Goal: Transaction & Acquisition: Purchase product/service

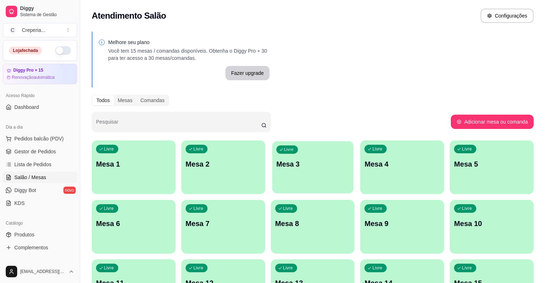
click at [280, 160] on p "Mesa 3" at bounding box center [312, 165] width 73 height 10
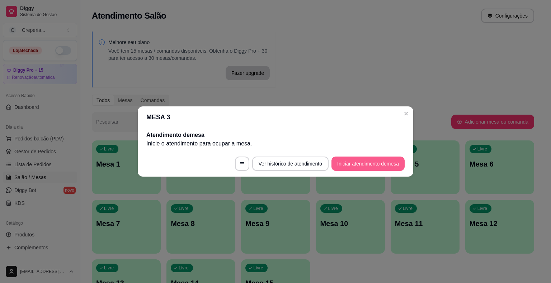
click at [350, 170] on button "Iniciar atendimento de mesa" at bounding box center [367, 164] width 73 height 14
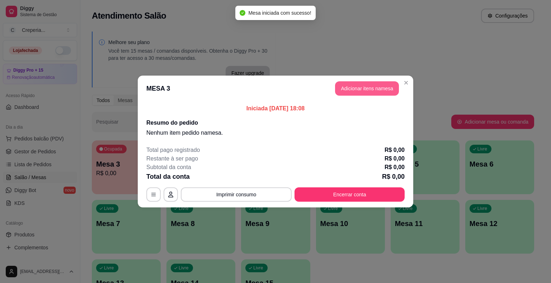
click at [354, 87] on button "Adicionar itens na mesa" at bounding box center [367, 88] width 64 height 14
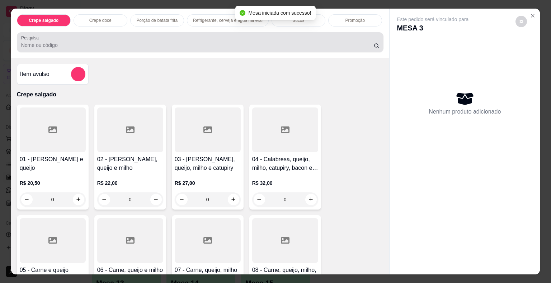
click at [102, 46] on div at bounding box center [200, 42] width 358 height 14
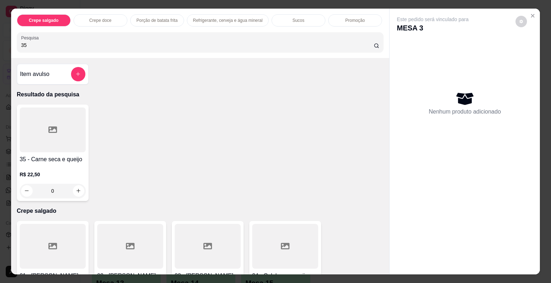
type input "35"
click at [63, 130] on div at bounding box center [53, 130] width 66 height 45
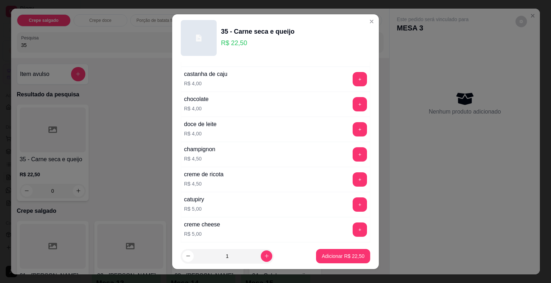
scroll to position [681, 0]
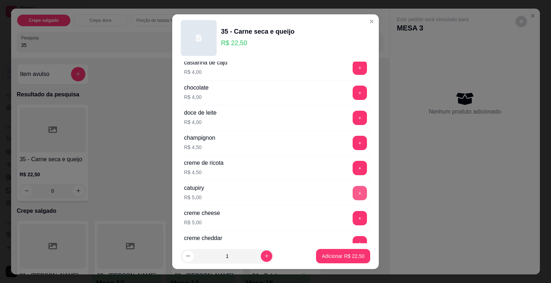
click at [352, 186] on button "+" at bounding box center [359, 193] width 14 height 14
click at [322, 257] on p "Adicionar R$ 27,50" at bounding box center [343, 256] width 42 height 7
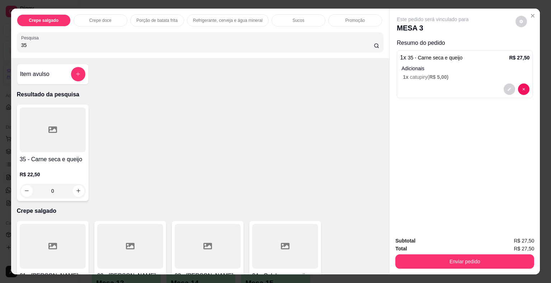
drag, startPoint x: 39, startPoint y: 43, endPoint x: 0, endPoint y: 48, distance: 39.8
click at [0, 48] on div "Crepe salgado Crepe doce Porção de batata frita Refrigerante, cerveja e água mi…" at bounding box center [275, 141] width 551 height 283
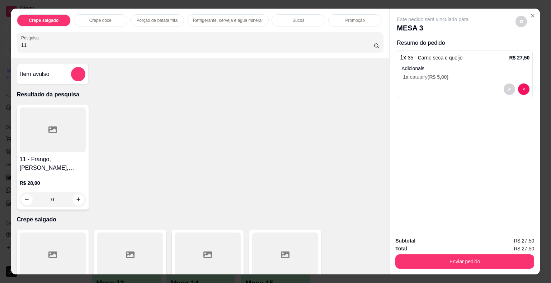
type input "11"
click at [60, 140] on div at bounding box center [53, 130] width 66 height 45
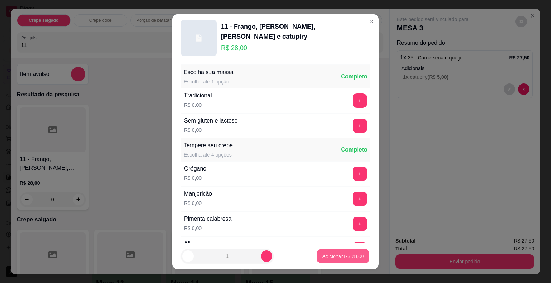
click at [327, 259] on p "Adicionar R$ 28,00" at bounding box center [343, 256] width 42 height 7
type input "1"
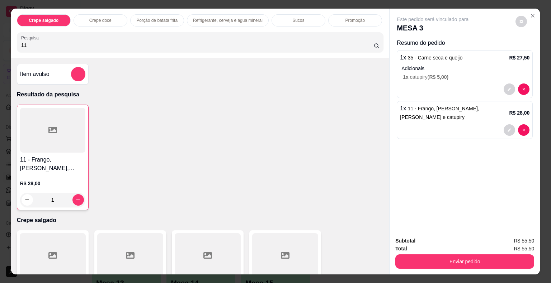
drag, startPoint x: 35, startPoint y: 42, endPoint x: 9, endPoint y: 46, distance: 27.1
click at [11, 46] on div "Crepe salgado Crepe doce Porção de batata frita Refrigerante, cerveja e água mi…" at bounding box center [200, 33] width 378 height 49
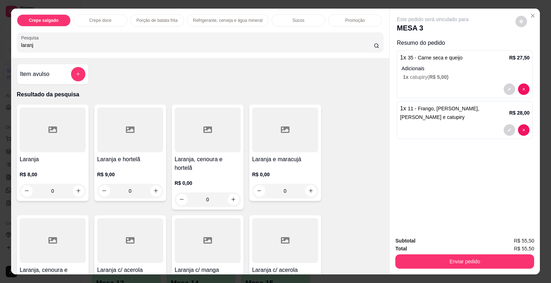
type input "laranj"
click at [49, 236] on icon at bounding box center [52, 240] width 9 height 9
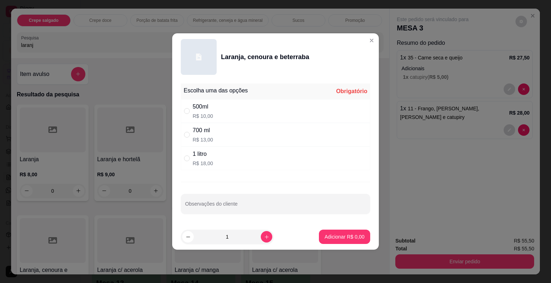
click at [205, 134] on div "700 ml" at bounding box center [203, 130] width 20 height 9
radio input "true"
click at [327, 232] on button "Adicionar R$ 13,00" at bounding box center [343, 237] width 53 height 14
type input "1"
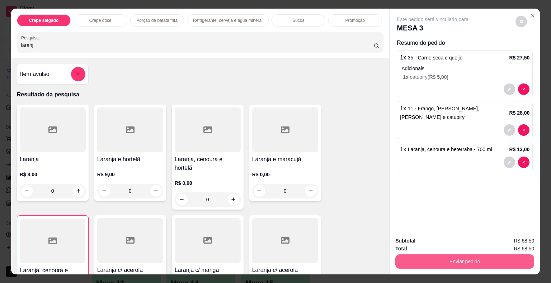
click at [463, 261] on button "Enviar pedido" at bounding box center [464, 262] width 139 height 14
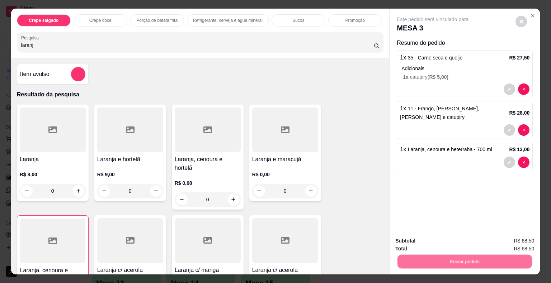
click at [426, 241] on button "Não registrar e enviar pedido" at bounding box center [440, 242] width 75 height 14
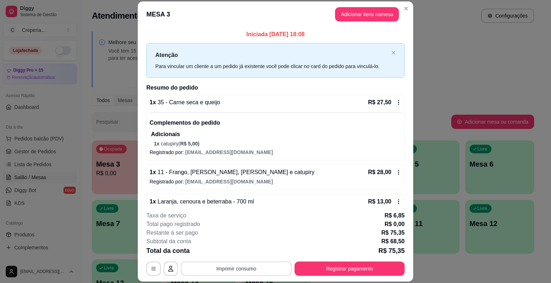
click at [234, 268] on button "Imprimir consumo" at bounding box center [236, 269] width 111 height 14
click at [236, 253] on button "IMPRESSORA" at bounding box center [235, 252] width 50 height 11
click at [345, 267] on button "Registrar pagamento" at bounding box center [349, 269] width 110 height 14
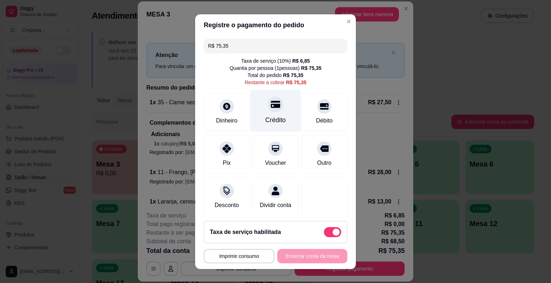
click at [271, 108] on icon at bounding box center [275, 104] width 9 height 9
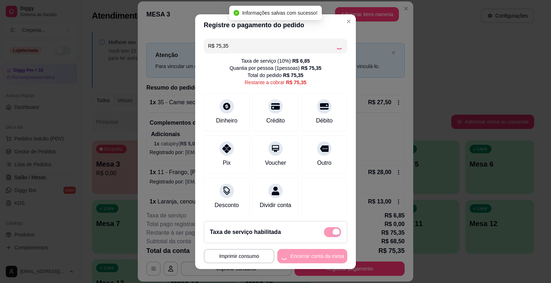
type input "R$ 0,00"
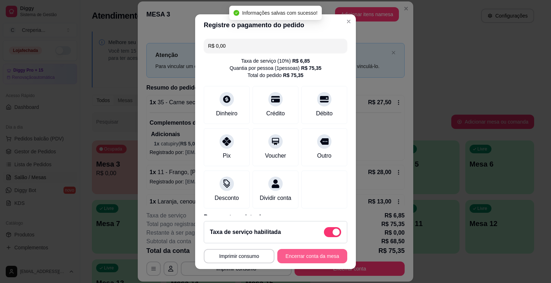
click at [329, 256] on button "Encerrar conta da mesa" at bounding box center [312, 256] width 70 height 14
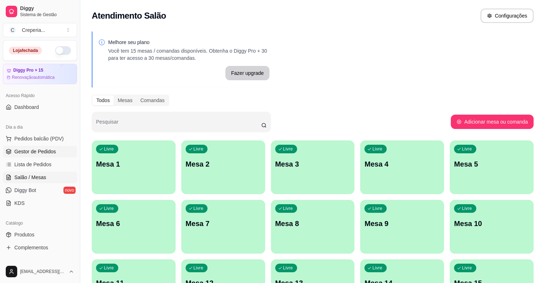
click at [49, 153] on span "Gestor de Pedidos" at bounding box center [35, 151] width 42 height 7
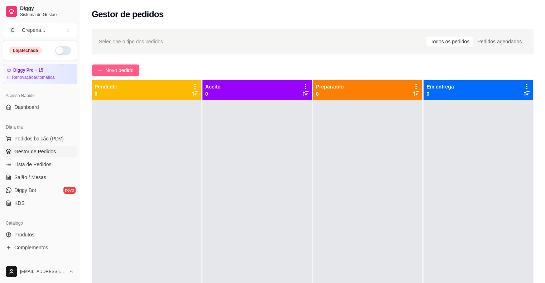
click at [110, 70] on span "Novo pedido" at bounding box center [119, 70] width 28 height 8
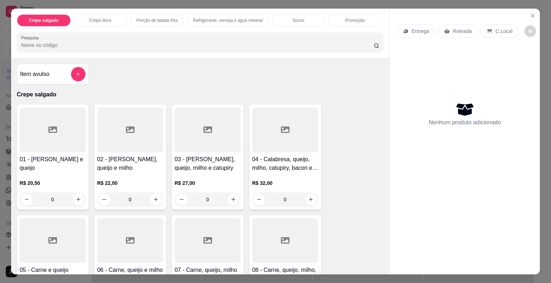
click at [110, 42] on input "Pesquisa" at bounding box center [197, 45] width 352 height 7
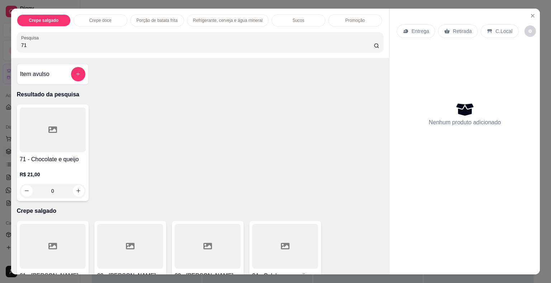
type input "71"
click at [75, 124] on div at bounding box center [53, 130] width 66 height 45
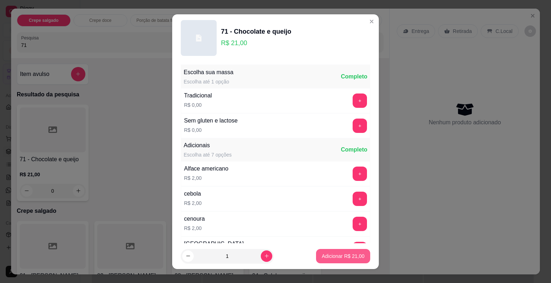
click at [326, 259] on p "Adicionar R$ 21,00" at bounding box center [343, 256] width 43 height 7
type input "1"
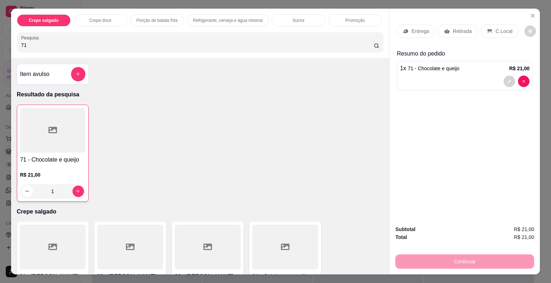
drag, startPoint x: 33, startPoint y: 44, endPoint x: 4, endPoint y: 44, distance: 28.7
click at [4, 44] on div "Crepe salgado Crepe doce Porção de batata frita Refrigerante, cerveja e água mi…" at bounding box center [275, 141] width 551 height 283
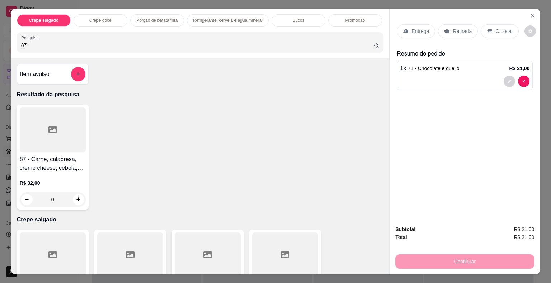
type input "87"
click at [37, 117] on div at bounding box center [53, 130] width 66 height 45
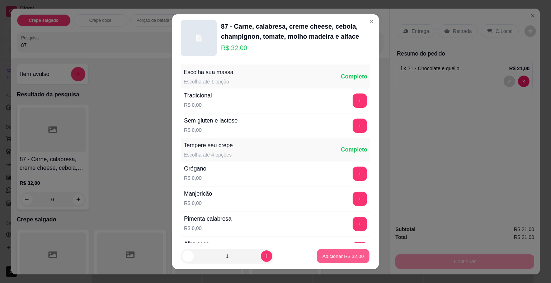
click at [327, 253] on p "Adicionar R$ 32,00" at bounding box center [343, 256] width 42 height 7
type input "1"
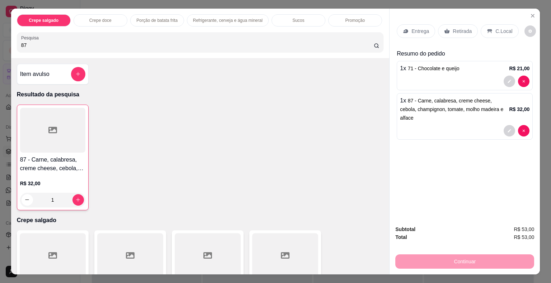
drag, startPoint x: 43, startPoint y: 41, endPoint x: 0, endPoint y: 34, distance: 43.6
click at [0, 34] on div "Crepe salgado Crepe doce Porção de batata frita Refrigerante, cerveja e água mi…" at bounding box center [275, 141] width 551 height 283
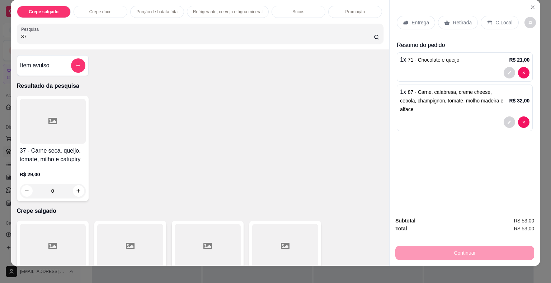
scroll to position [17, 0]
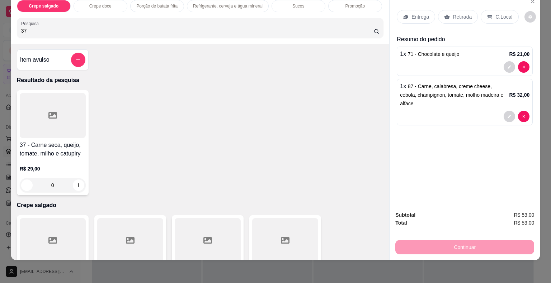
type input "37"
click at [35, 120] on div at bounding box center [53, 115] width 66 height 45
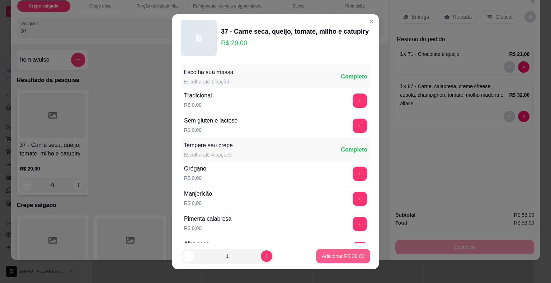
click at [333, 256] on p "Adicionar R$ 29,00" at bounding box center [343, 256] width 43 height 7
type input "1"
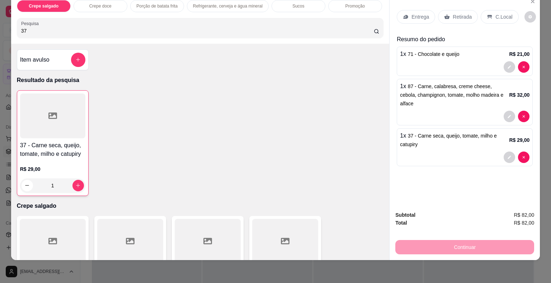
drag, startPoint x: 35, startPoint y: 24, endPoint x: 0, endPoint y: 30, distance: 35.9
click at [0, 30] on div "Crepe salgado Crepe doce Porção de batata frita Refrigerante, cerveja e água mi…" at bounding box center [275, 141] width 551 height 283
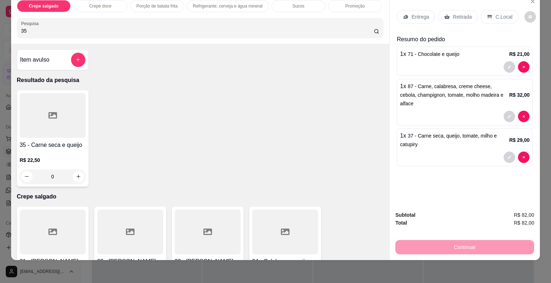
type input "35"
click at [67, 117] on div at bounding box center [53, 115] width 66 height 45
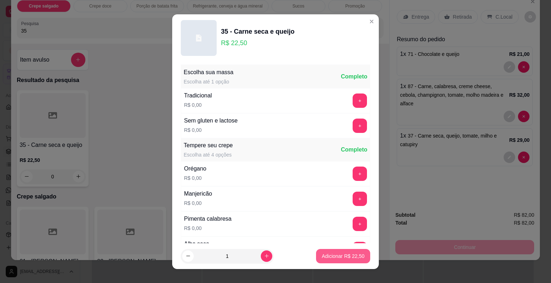
click at [322, 255] on p "Adicionar R$ 22,50" at bounding box center [343, 256] width 43 height 7
type input "1"
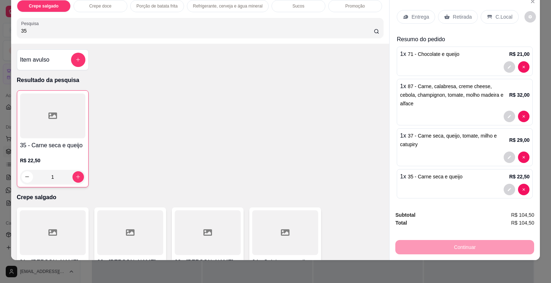
drag, startPoint x: 32, startPoint y: 22, endPoint x: 1, endPoint y: 22, distance: 30.1
click at [1, 22] on div "Crepe salgado Crepe doce Porção de batata frita Refrigerante, cerveja e água mi…" at bounding box center [275, 141] width 551 height 283
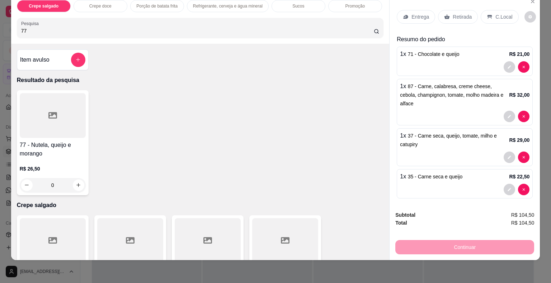
type input "77"
click at [57, 116] on div at bounding box center [53, 115] width 66 height 45
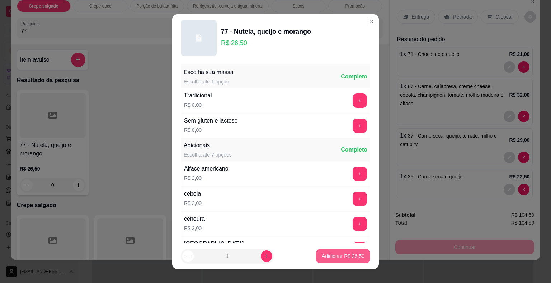
click at [325, 256] on p "Adicionar R$ 26,50" at bounding box center [343, 256] width 43 height 7
type input "1"
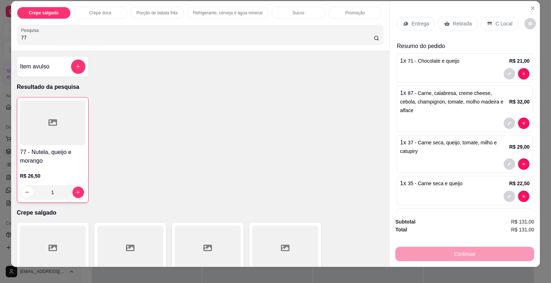
scroll to position [0, 0]
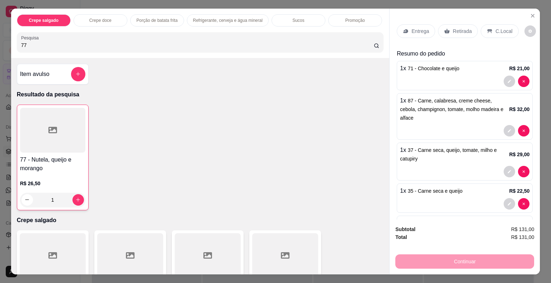
click at [416, 30] on p "Entrega" at bounding box center [420, 31] width 18 height 7
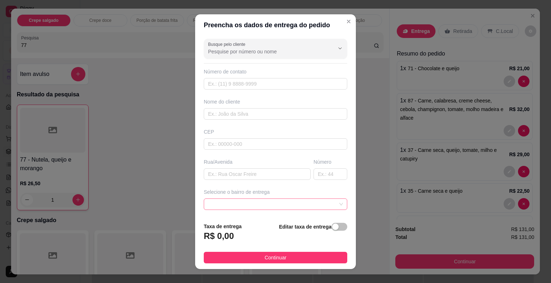
click at [238, 200] on span at bounding box center [275, 204] width 135 height 11
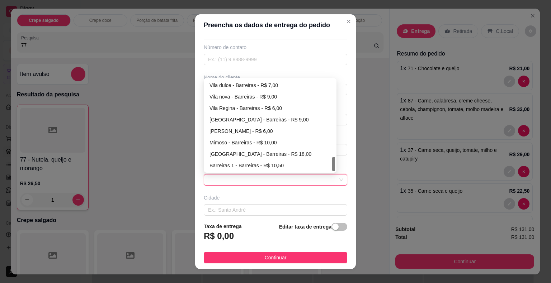
scroll to position [36, 0]
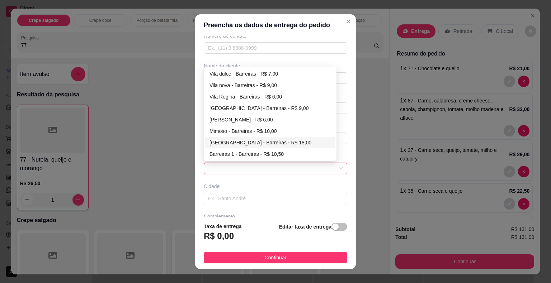
click at [265, 237] on div "Taxa de entrega R$ 0,00 Editar taxa de entrega" at bounding box center [275, 235] width 143 height 24
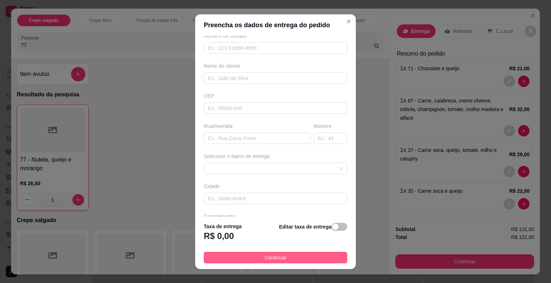
click at [275, 260] on span "Continuar" at bounding box center [276, 258] width 22 height 8
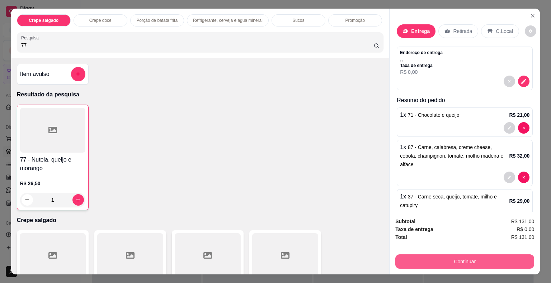
click at [425, 262] on button "Continuar" at bounding box center [464, 262] width 139 height 14
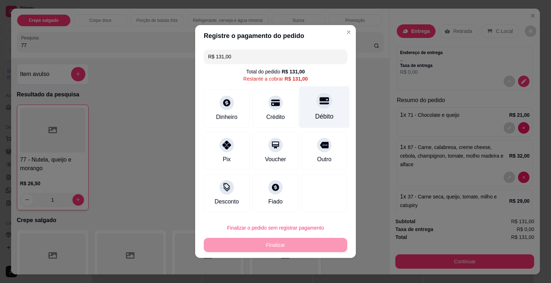
click at [327, 108] on div "Débito" at bounding box center [324, 107] width 51 height 42
type input "R$ 0,00"
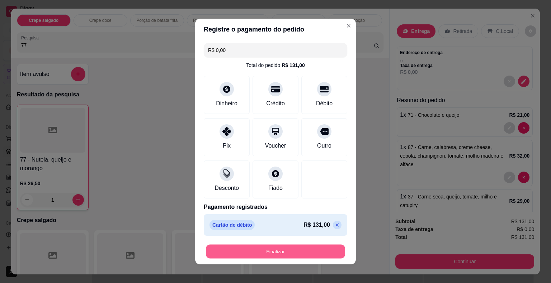
click at [307, 245] on button "Finalizar" at bounding box center [275, 252] width 139 height 14
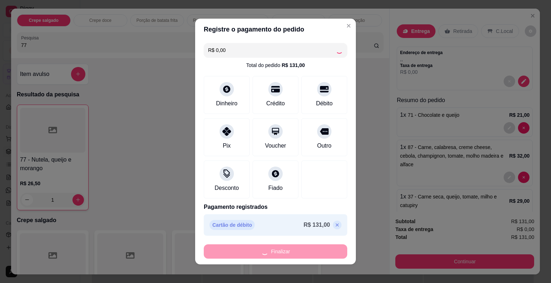
type input "0"
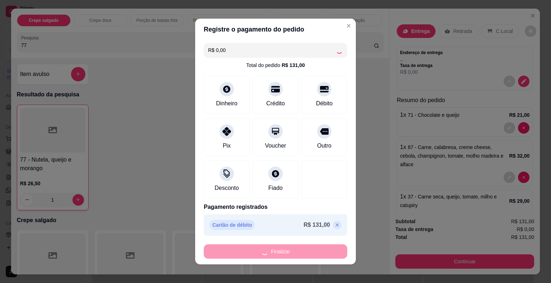
type input "0"
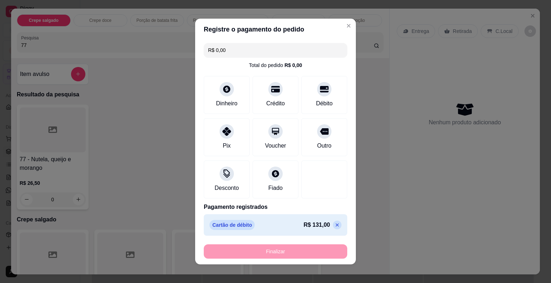
type input "-R$ 131,00"
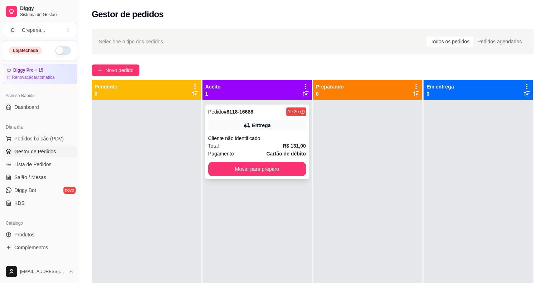
click at [274, 129] on div "Entrega" at bounding box center [257, 125] width 98 height 10
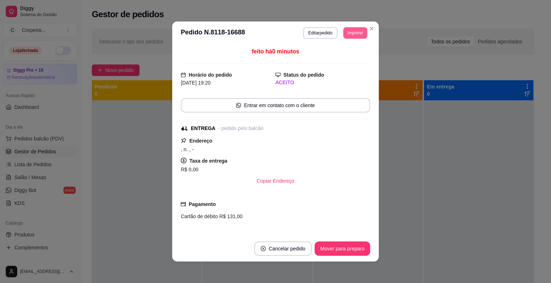
click at [350, 28] on button "Imprimir" at bounding box center [355, 32] width 24 height 11
click at [342, 57] on button "IMPRESSORA" at bounding box center [339, 57] width 50 height 11
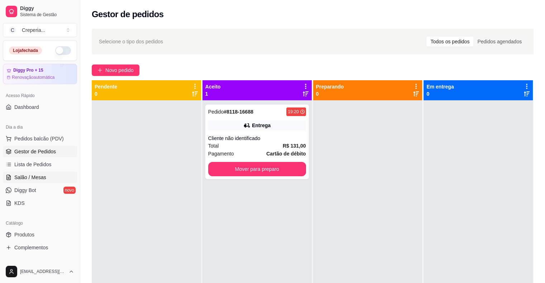
click at [26, 177] on span "Salão / Mesas" at bounding box center [30, 177] width 32 height 7
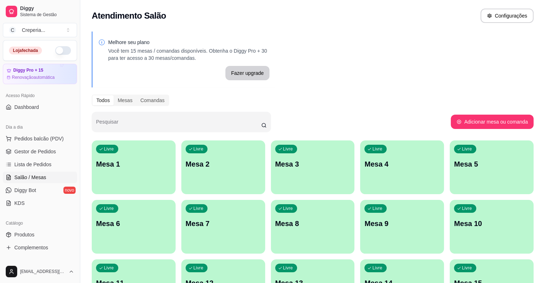
click at [365, 160] on p "Mesa 4" at bounding box center [402, 164] width 75 height 10
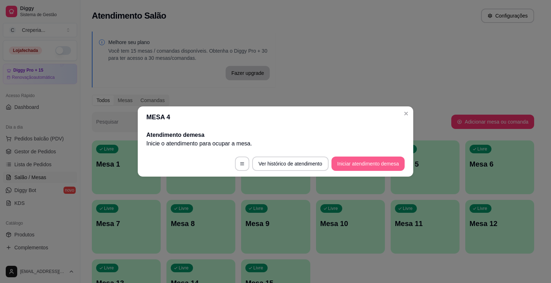
click at [337, 165] on button "Iniciar atendimento de mesa" at bounding box center [367, 164] width 73 height 14
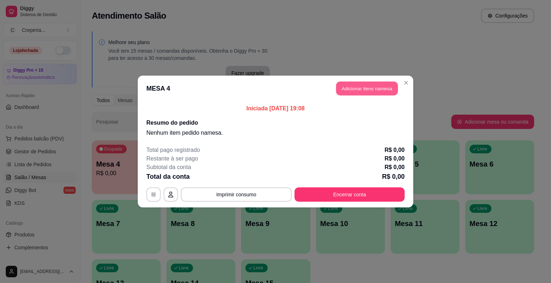
click at [357, 90] on button "Adicionar itens na mesa" at bounding box center [367, 89] width 62 height 14
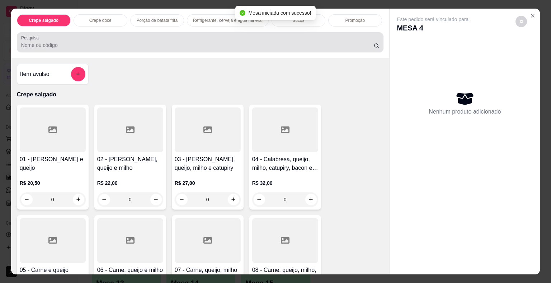
click at [155, 42] on input "Pesquisa" at bounding box center [197, 45] width 352 height 7
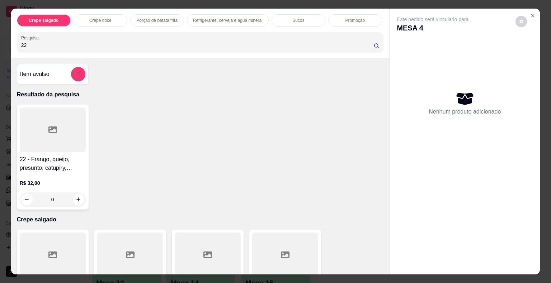
type input "22"
click at [65, 114] on div at bounding box center [53, 130] width 66 height 45
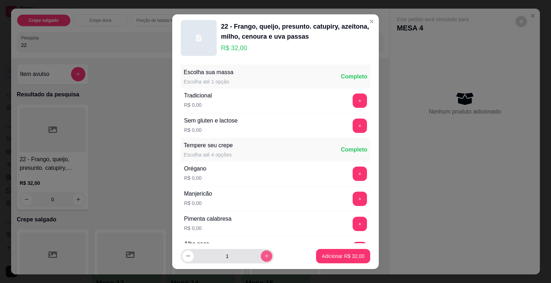
click at [264, 255] on icon "increase-product-quantity" at bounding box center [266, 255] width 5 height 5
type input "3"
click at [347, 259] on p "Adicionar R$ 96,00" at bounding box center [343, 256] width 43 height 7
type input "3"
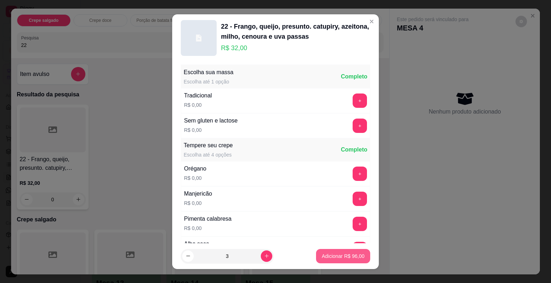
type input "3"
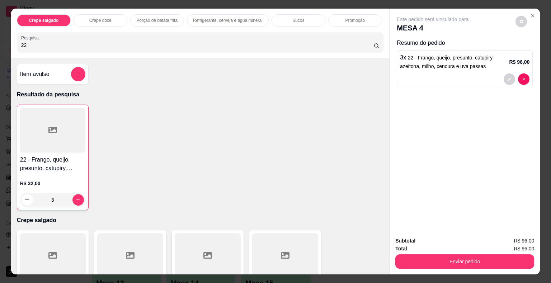
drag, startPoint x: 34, startPoint y: 44, endPoint x: 0, endPoint y: 44, distance: 34.4
click at [0, 44] on div "Crepe salgado Crepe doce Porção de batata frita Refrigerante, cerveja e água mi…" at bounding box center [275, 141] width 551 height 283
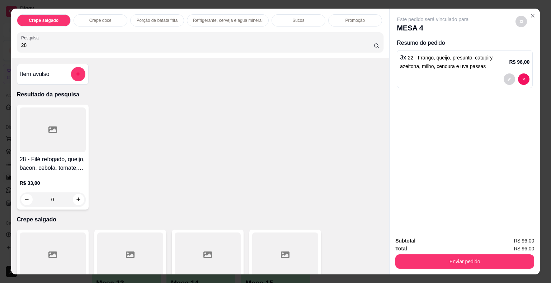
type input "28"
click at [41, 122] on div at bounding box center [53, 130] width 66 height 45
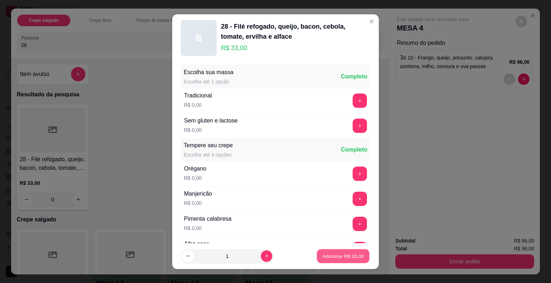
click at [328, 256] on p "Adicionar R$ 33,00" at bounding box center [343, 256] width 42 height 7
type input "1"
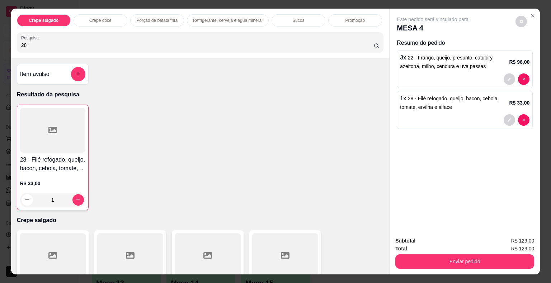
drag, startPoint x: 30, startPoint y: 46, endPoint x: 9, endPoint y: 42, distance: 21.2
click at [11, 42] on div "Crepe salgado Crepe doce Porção de batata frita Refrigerante, cerveja e água mi…" at bounding box center [200, 33] width 378 height 49
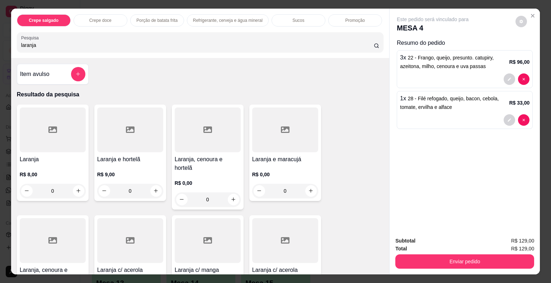
type input "laranja"
click at [63, 136] on div at bounding box center [53, 130] width 66 height 45
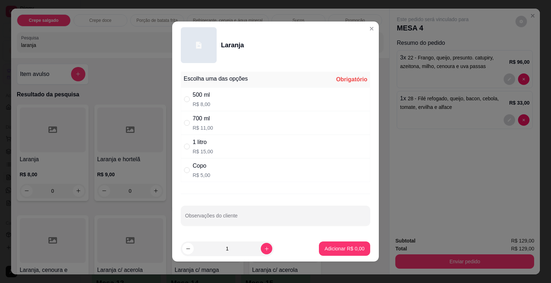
click at [218, 149] on div "1 litro R$ 15,00" at bounding box center [275, 147] width 189 height 24
radio input "true"
click at [354, 247] on p "Adicionar R$ 15,00" at bounding box center [343, 248] width 43 height 7
type input "1"
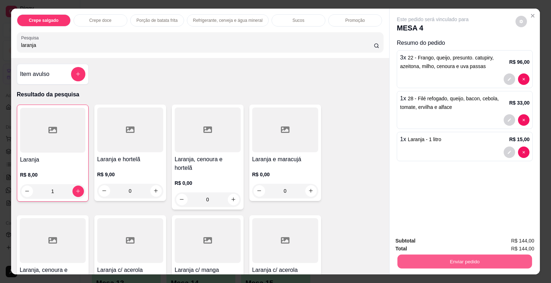
click at [466, 255] on button "Enviar pedido" at bounding box center [464, 262] width 134 height 14
click at [441, 240] on button "Não registrar e enviar pedido" at bounding box center [440, 242] width 75 height 14
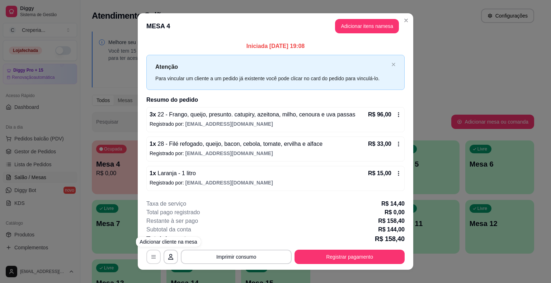
click at [152, 257] on icon "button" at bounding box center [154, 257] width 6 height 6
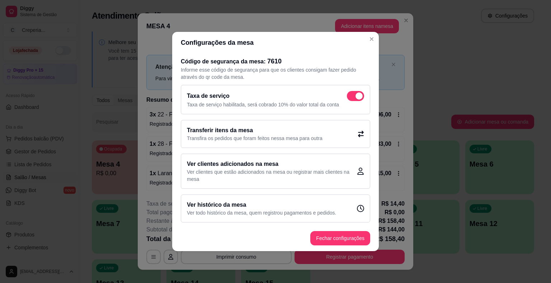
click at [353, 98] on span at bounding box center [355, 96] width 17 height 10
click at [351, 98] on input "checkbox" at bounding box center [348, 100] width 5 height 5
checkbox input "false"
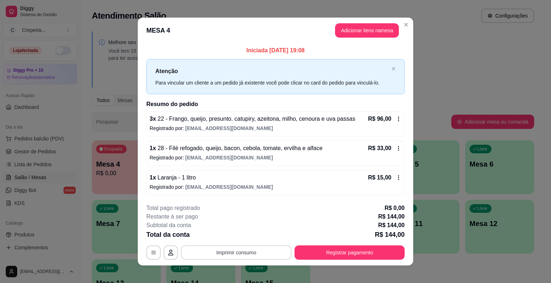
click at [240, 254] on button "Imprimir consumo" at bounding box center [236, 253] width 111 height 14
click at [238, 232] on button "IMPRESSORA" at bounding box center [236, 235] width 52 height 11
click at [366, 248] on button "Registrar pagamento" at bounding box center [349, 253] width 107 height 14
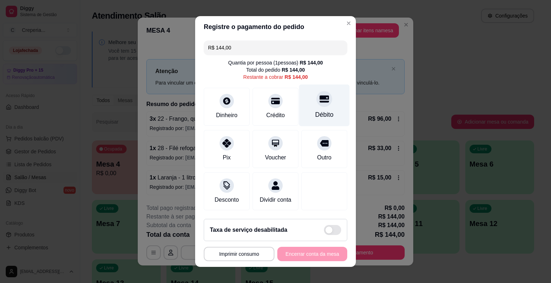
click at [324, 114] on div "Débito" at bounding box center [324, 114] width 18 height 9
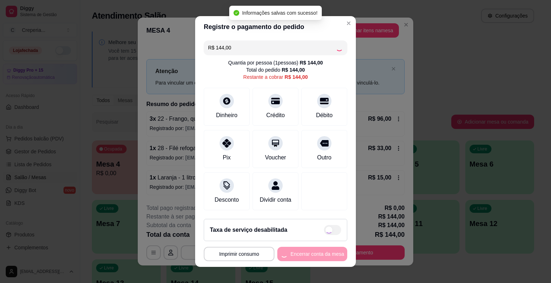
type input "R$ 0,00"
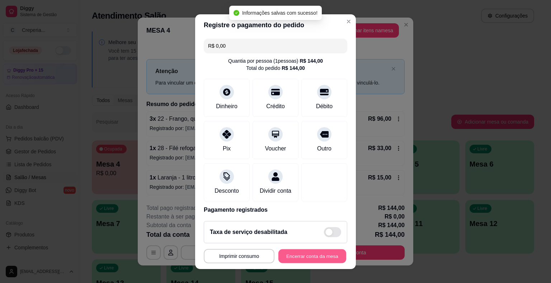
click at [308, 254] on button "Encerrar conta da mesa" at bounding box center [312, 256] width 68 height 14
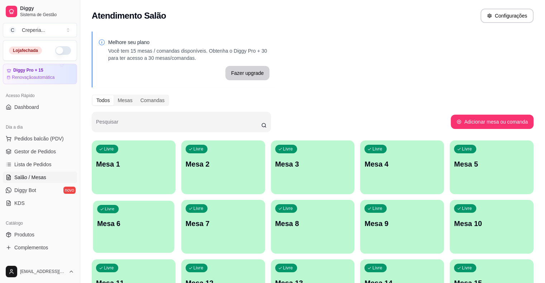
click at [170, 219] on p "Mesa 6" at bounding box center [133, 224] width 73 height 10
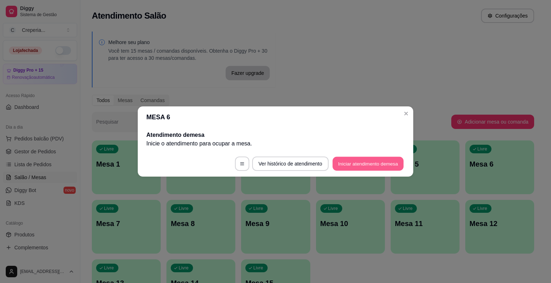
click at [362, 161] on button "Iniciar atendimento de mesa" at bounding box center [367, 164] width 71 height 14
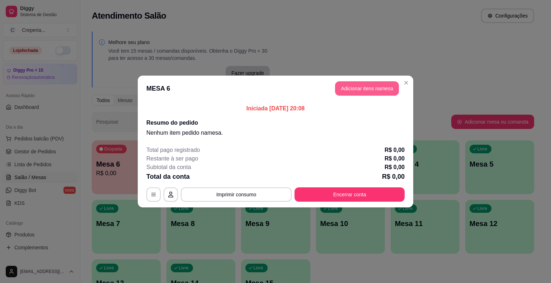
click at [339, 92] on button "Adicionar itens na mesa" at bounding box center [367, 88] width 64 height 14
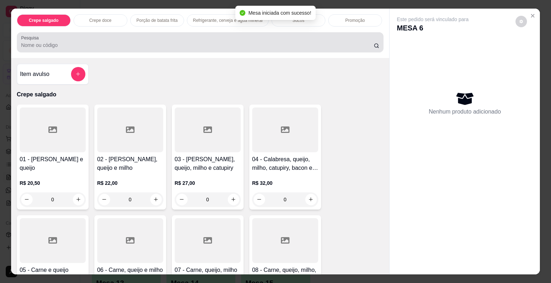
click at [56, 43] on input "Pesquisa" at bounding box center [197, 45] width 352 height 7
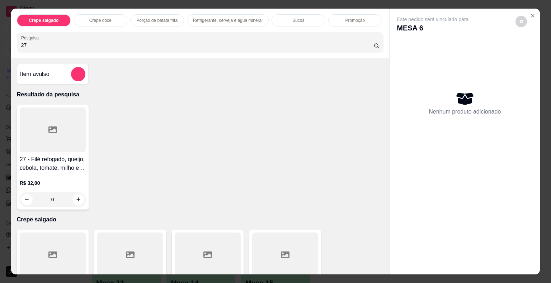
type input "27"
click at [47, 132] on div at bounding box center [53, 130] width 66 height 45
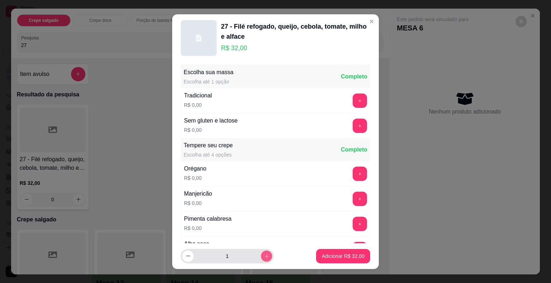
click at [264, 257] on div "1" at bounding box center [227, 256] width 93 height 14
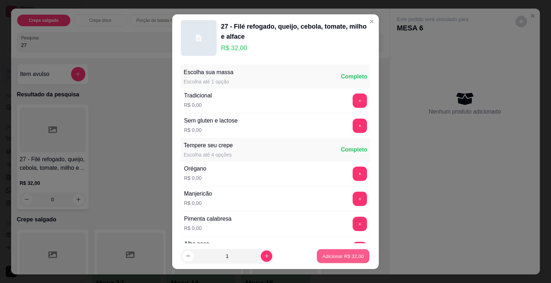
click at [331, 257] on p "Adicionar R$ 32,00" at bounding box center [343, 256] width 42 height 7
type input "1"
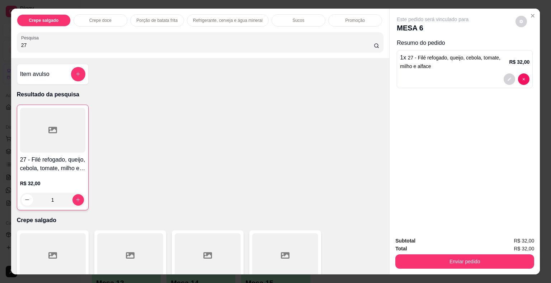
click at [61, 131] on div at bounding box center [52, 130] width 65 height 45
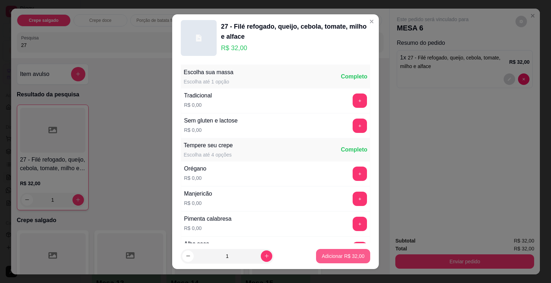
click at [322, 254] on p "Adicionar R$ 32,00" at bounding box center [343, 256] width 43 height 7
type input "2"
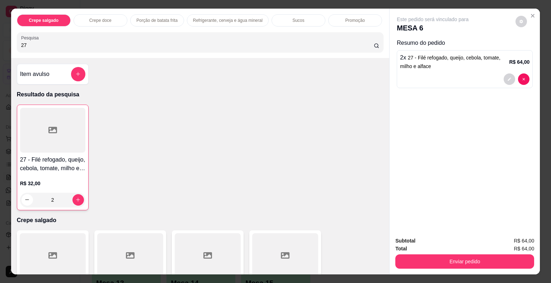
drag, startPoint x: 47, startPoint y: 37, endPoint x: 0, endPoint y: 47, distance: 48.4
click at [0, 47] on div "Crepe salgado Crepe doce Porção de batata frita Refrigerante, cerveja e água mi…" at bounding box center [275, 141] width 551 height 283
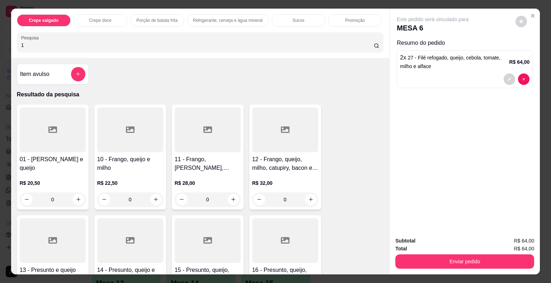
type input "1"
click at [25, 131] on div at bounding box center [53, 130] width 66 height 45
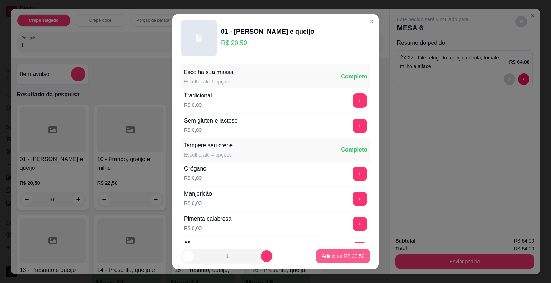
click at [336, 257] on p "Adicionar R$ 20,50" at bounding box center [343, 256] width 43 height 7
type input "1"
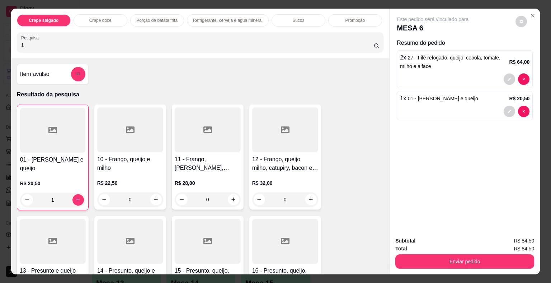
drag, startPoint x: 38, startPoint y: 46, endPoint x: 0, endPoint y: 42, distance: 38.1
click at [0, 42] on div "Crepe salgado Crepe doce Porção de batata frita Refrigerante, cerveja e água mi…" at bounding box center [275, 141] width 551 height 283
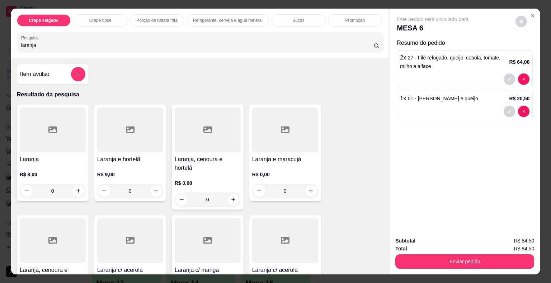
type input "laranja"
click at [67, 137] on div at bounding box center [53, 130] width 66 height 45
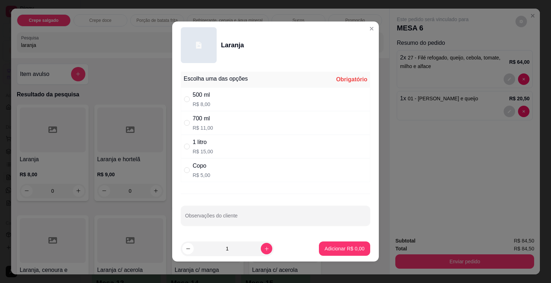
click at [212, 144] on div "1 litro R$ 15,00" at bounding box center [275, 147] width 189 height 24
radio input "true"
click at [339, 249] on p "Adicionar R$ 15,00" at bounding box center [343, 248] width 43 height 7
type input "1"
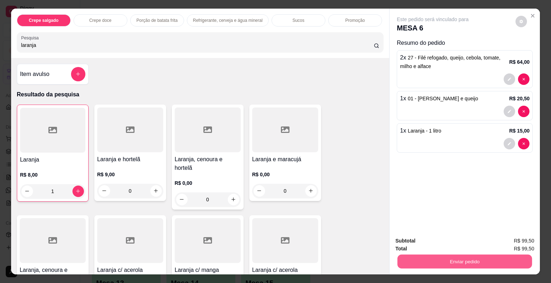
click at [468, 260] on button "Enviar pedido" at bounding box center [464, 262] width 134 height 14
click at [437, 244] on button "Não registrar e enviar pedido" at bounding box center [440, 241] width 72 height 13
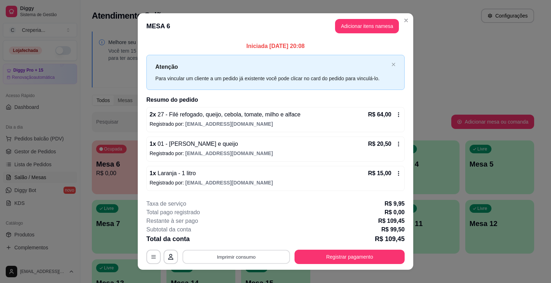
click at [254, 255] on button "Imprimir consumo" at bounding box center [236, 257] width 108 height 14
click at [237, 241] on button "IMPRESSORA" at bounding box center [236, 239] width 52 height 11
click at [315, 254] on button "Registrar pagamento" at bounding box center [349, 257] width 110 height 14
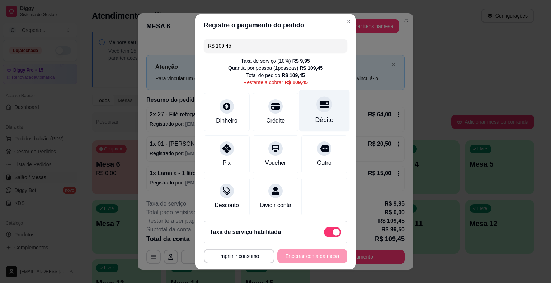
click at [316, 111] on div at bounding box center [324, 104] width 16 height 16
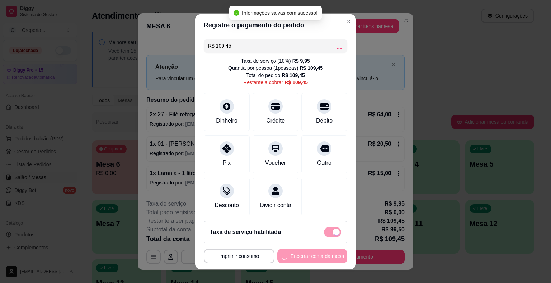
type input "R$ 0,00"
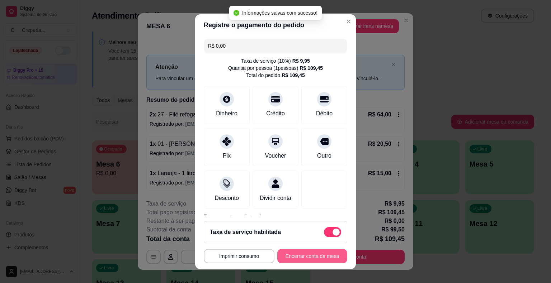
click at [285, 259] on button "Encerrar conta da mesa" at bounding box center [312, 256] width 70 height 14
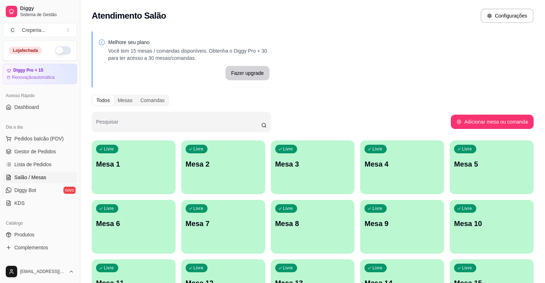
click at [186, 224] on p "Mesa 7" at bounding box center [223, 224] width 75 height 10
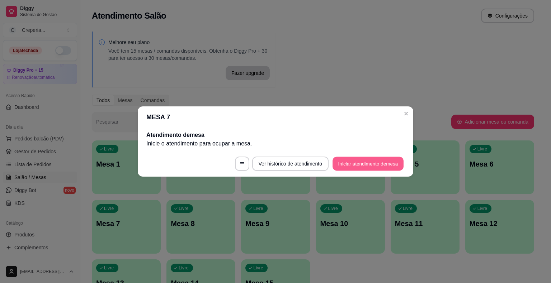
click at [373, 166] on button "Iniciar atendimento de mesa" at bounding box center [367, 164] width 71 height 14
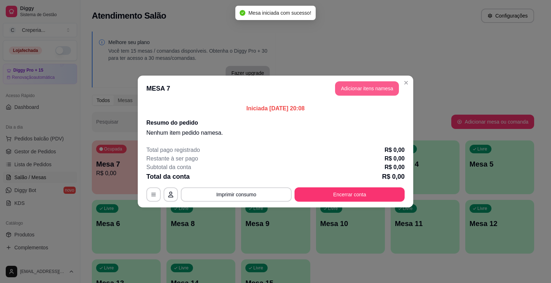
click at [376, 85] on button "Adicionar itens na mesa" at bounding box center [367, 88] width 64 height 14
click at [130, 44] on input "Pesquisa" at bounding box center [197, 45] width 352 height 7
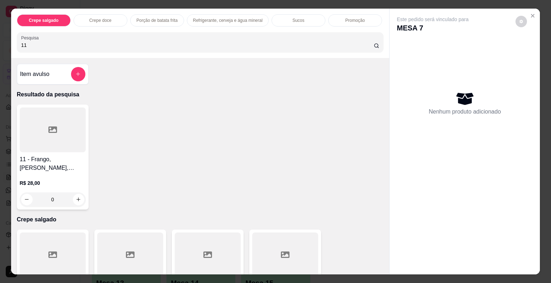
type input "11"
click at [37, 138] on div at bounding box center [53, 130] width 66 height 45
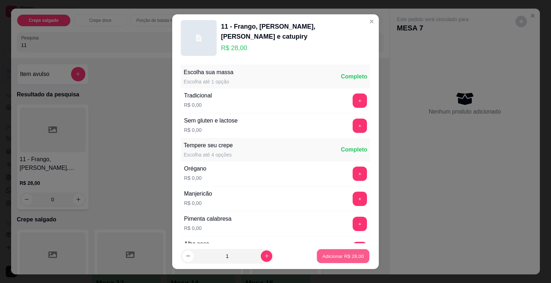
click at [322, 257] on p "Adicionar R$ 28,00" at bounding box center [343, 256] width 42 height 7
type input "1"
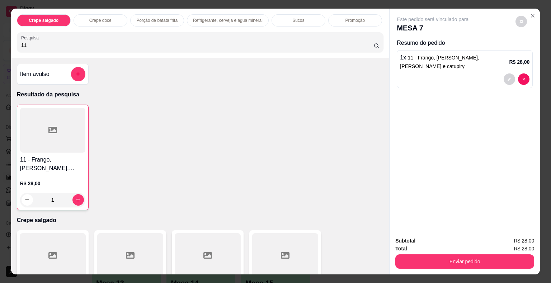
drag, startPoint x: 34, startPoint y: 44, endPoint x: 9, endPoint y: 45, distance: 24.7
click at [11, 45] on div "Crepe salgado Crepe doce Porção de batata frita Refrigerante, cerveja e água mi…" at bounding box center [200, 33] width 378 height 49
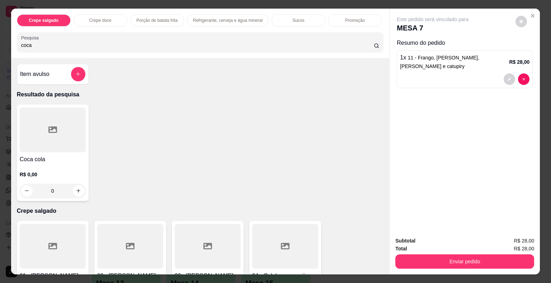
type input "coca"
click at [38, 125] on div at bounding box center [53, 130] width 66 height 45
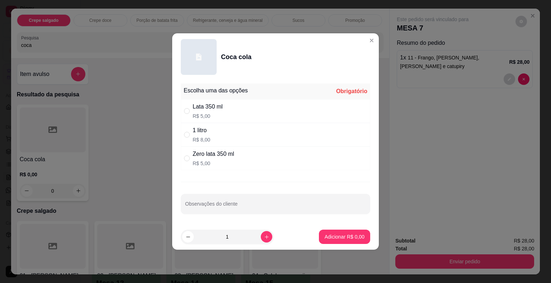
click at [203, 133] on div "1 litro" at bounding box center [202, 130] width 18 height 9
radio input "true"
click at [328, 238] on p "Adicionar R$ 8,00" at bounding box center [344, 236] width 40 height 7
type input "1"
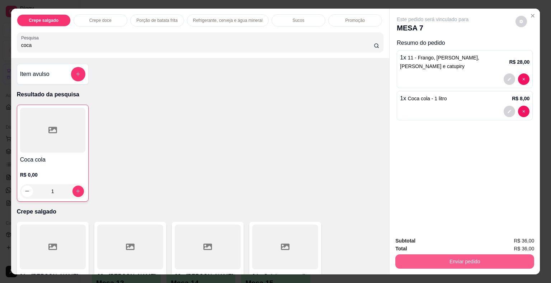
click at [454, 258] on button "Enviar pedido" at bounding box center [464, 262] width 139 height 14
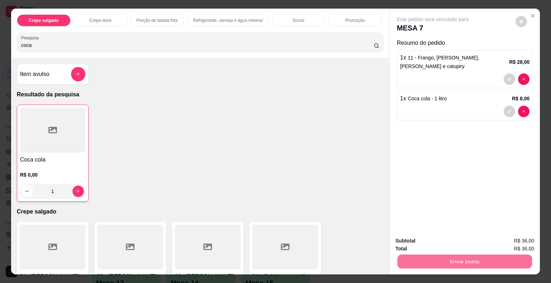
click at [433, 241] on button "Não registrar e enviar pedido" at bounding box center [440, 241] width 72 height 13
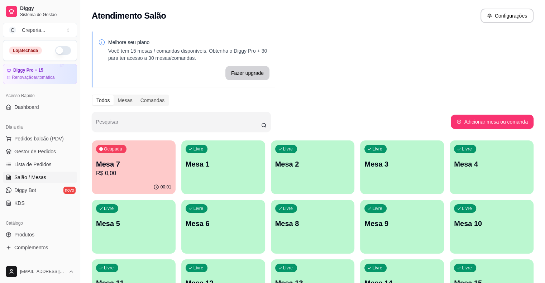
click at [275, 166] on p "Mesa 2" at bounding box center [312, 164] width 75 height 10
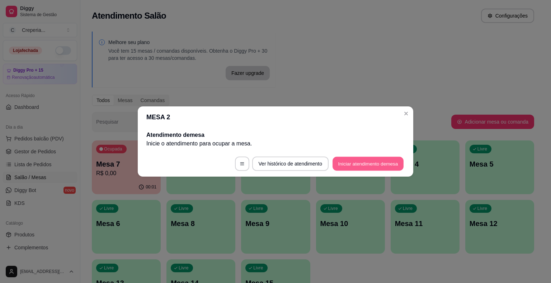
click at [367, 162] on button "Iniciar atendimento de mesa" at bounding box center [367, 164] width 71 height 14
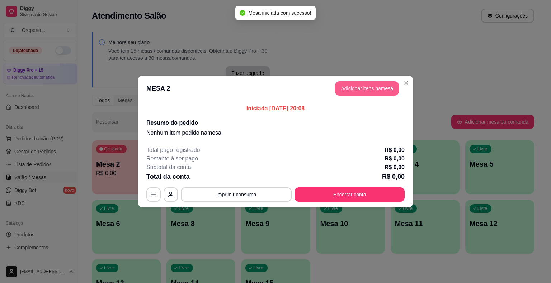
click at [347, 92] on button "Adicionar itens na mesa" at bounding box center [367, 88] width 64 height 14
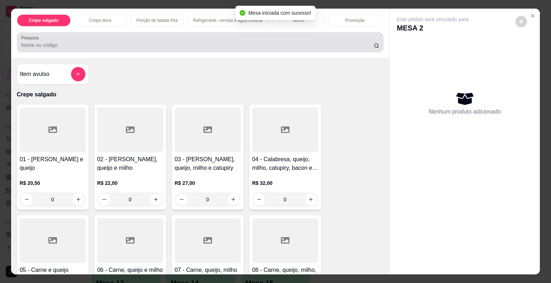
click at [195, 42] on input "Pesquisa" at bounding box center [197, 45] width 352 height 7
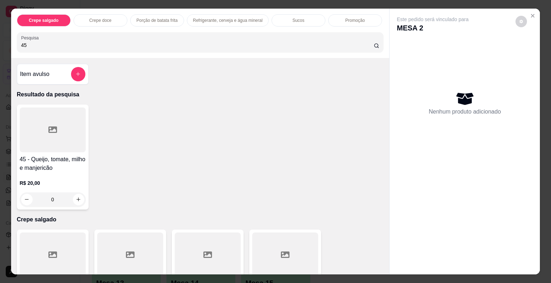
type input "45"
click at [59, 120] on div at bounding box center [53, 130] width 66 height 45
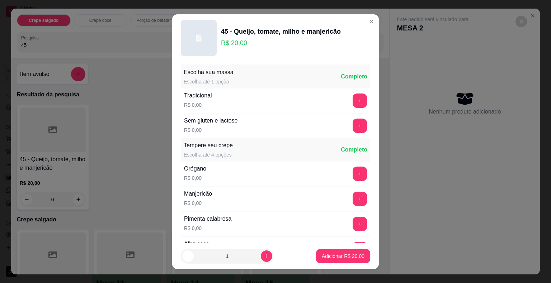
click at [303, 243] on footer "1 Adicionar R$ 20,00" at bounding box center [275, 256] width 206 height 26
click at [322, 257] on p "Adicionar R$ 20,00" at bounding box center [343, 256] width 43 height 7
type input "1"
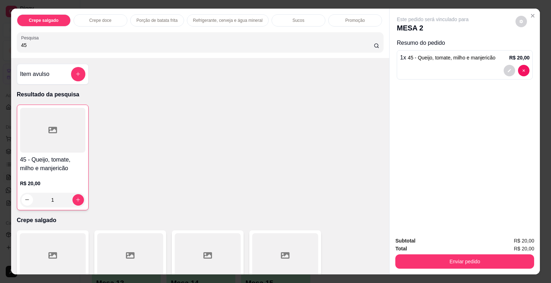
click at [49, 42] on input "45" at bounding box center [197, 45] width 352 height 7
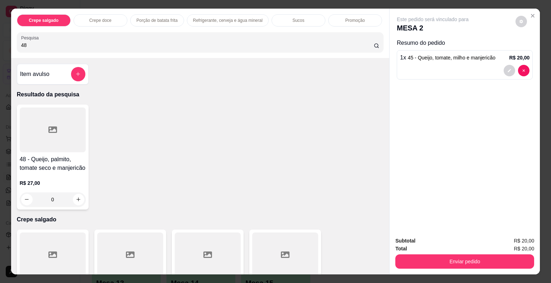
type input "48"
click at [40, 116] on div at bounding box center [53, 130] width 66 height 45
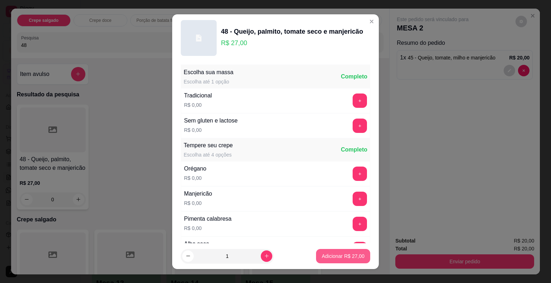
click at [338, 253] on p "Adicionar R$ 27,00" at bounding box center [343, 256] width 43 height 7
type input "1"
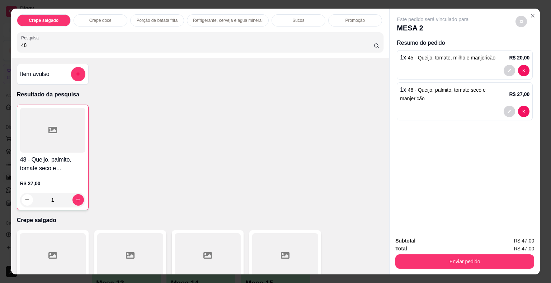
drag, startPoint x: 52, startPoint y: 42, endPoint x: 0, endPoint y: 35, distance: 52.8
click at [0, 35] on div "Crepe salgado Crepe doce Porção de batata frita Refrigerante, cerveja e água mi…" at bounding box center [275, 141] width 551 height 283
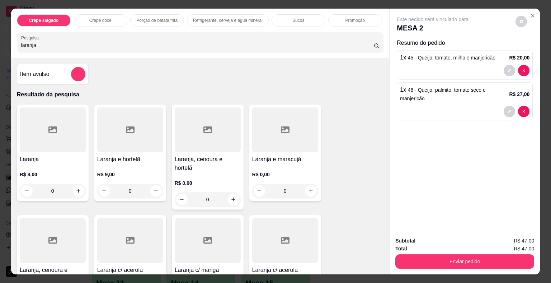
type input "laranja"
click at [51, 130] on icon at bounding box center [52, 130] width 9 height 6
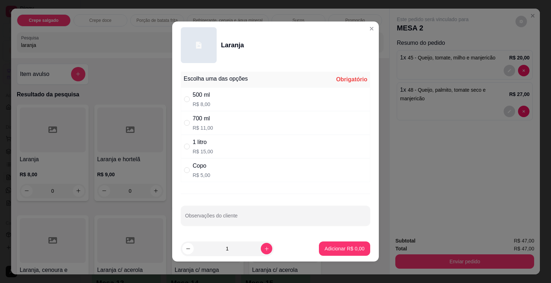
click at [216, 103] on div "500 ml R$ 8,00" at bounding box center [275, 99] width 189 height 24
radio input "true"
click at [230, 219] on input "Observações do cliente" at bounding box center [275, 218] width 181 height 7
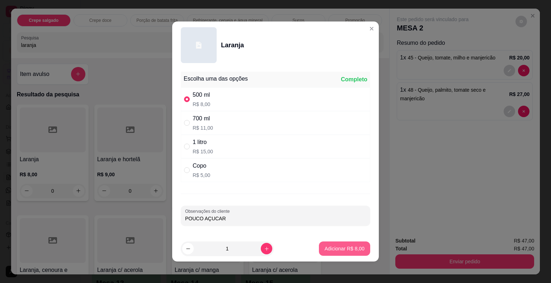
type input "POUCO AÇUCAR"
click at [319, 246] on button "Adicionar R$ 8,00" at bounding box center [344, 249] width 50 height 14
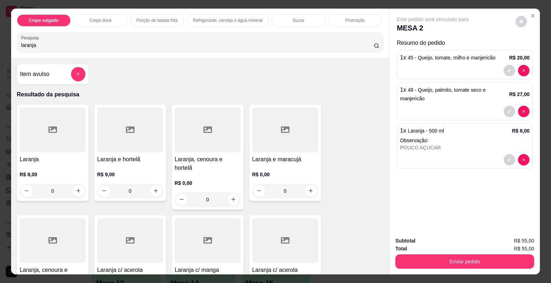
drag, startPoint x: 36, startPoint y: 42, endPoint x: 0, endPoint y: 42, distance: 36.2
click at [0, 42] on div "Crepe salgado Crepe doce Porção de batata frita Refrigerante, cerveja e água mi…" at bounding box center [275, 141] width 551 height 283
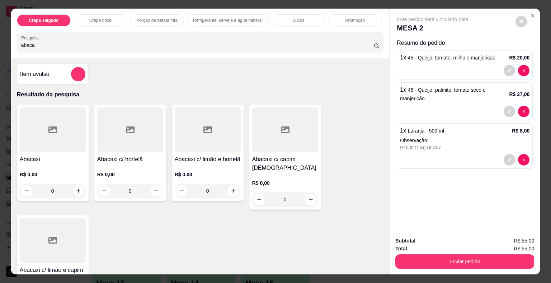
type input "abaca"
click at [127, 142] on div at bounding box center [130, 130] width 66 height 45
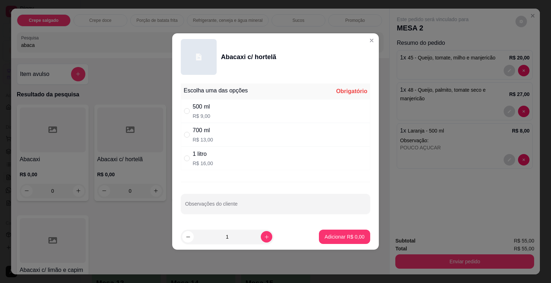
click at [203, 111] on div "500 ml" at bounding box center [202, 107] width 18 height 9
radio input "true"
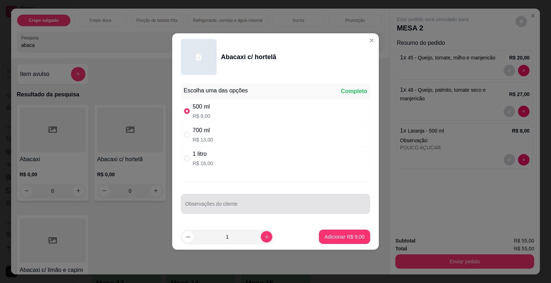
click at [225, 205] on input "Observações do cliente" at bounding box center [275, 206] width 181 height 7
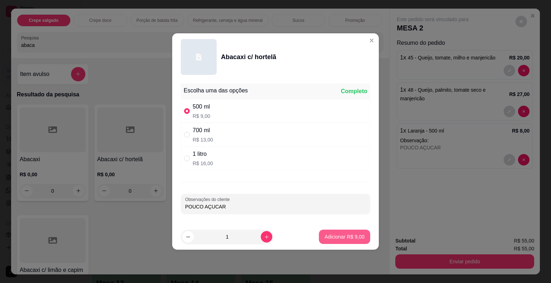
type input "POUCO AÇUCAR"
click at [344, 237] on p "Adicionar R$ 9,00" at bounding box center [344, 236] width 40 height 7
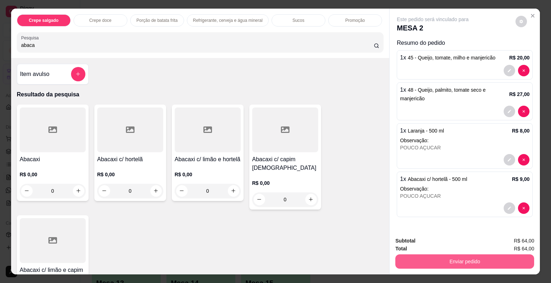
click at [440, 255] on button "Enviar pedido" at bounding box center [464, 262] width 139 height 14
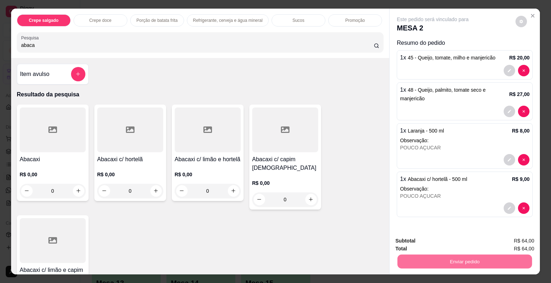
click at [439, 242] on button "Não registrar e enviar pedido" at bounding box center [440, 241] width 72 height 13
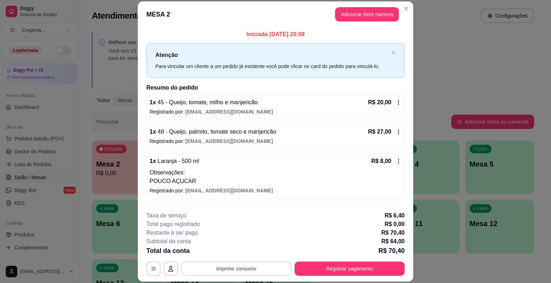
click at [236, 273] on button "Imprimir consumo" at bounding box center [236, 269] width 111 height 14
click at [236, 255] on button "IMPRESSORA" at bounding box center [236, 252] width 52 height 11
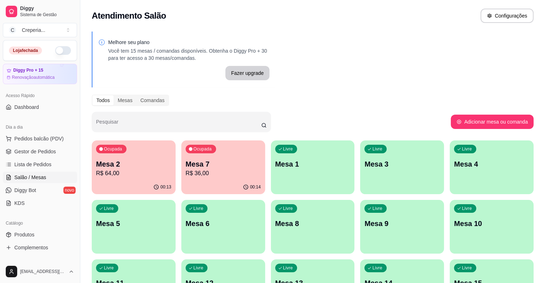
click at [202, 165] on p "Mesa 7" at bounding box center [223, 164] width 75 height 10
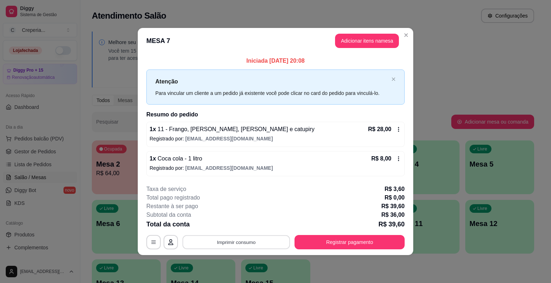
click at [234, 244] on button "Imprimir consumo" at bounding box center [236, 242] width 108 height 14
click at [237, 227] on button "IMPRESSORA" at bounding box center [238, 225] width 52 height 11
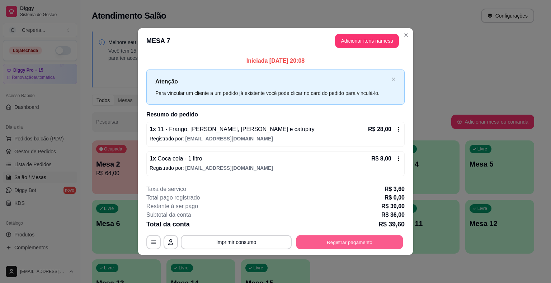
click at [372, 238] on button "Registrar pagamento" at bounding box center [349, 242] width 107 height 14
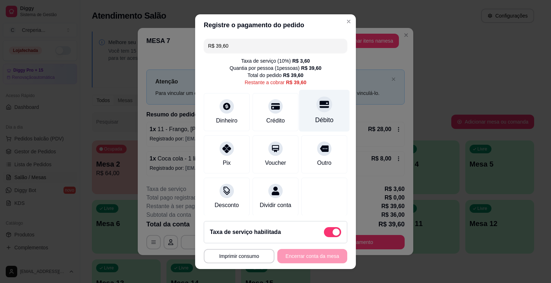
click at [316, 110] on div at bounding box center [324, 104] width 16 height 16
type input "R$ 0,00"
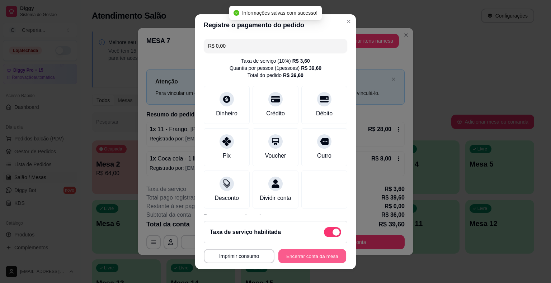
click at [295, 258] on button "Encerrar conta da mesa" at bounding box center [312, 256] width 68 height 14
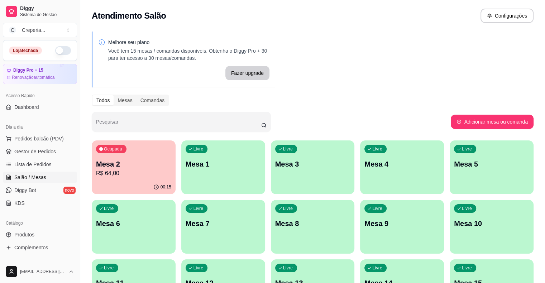
click at [171, 219] on p "Mesa 6" at bounding box center [133, 224] width 75 height 10
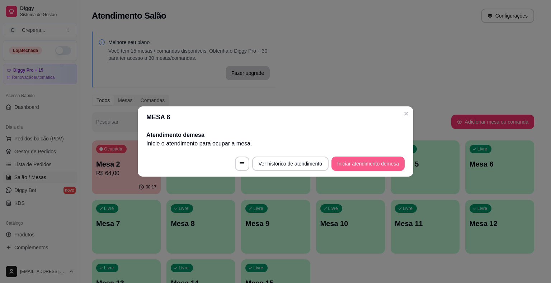
click at [366, 167] on button "Iniciar atendimento de mesa" at bounding box center [367, 164] width 73 height 14
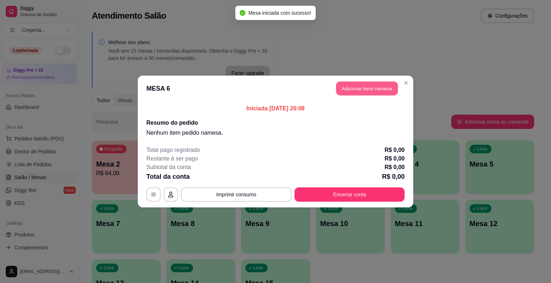
click at [357, 94] on button "Adicionar itens na mesa" at bounding box center [367, 89] width 62 height 14
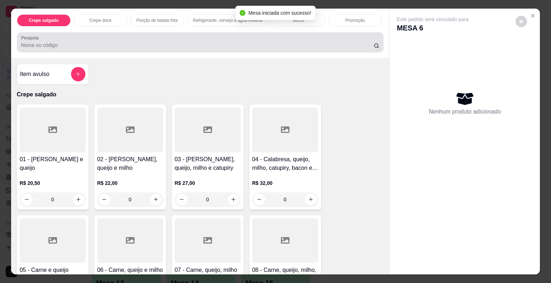
click at [237, 42] on input "Pesquisa" at bounding box center [197, 45] width 352 height 7
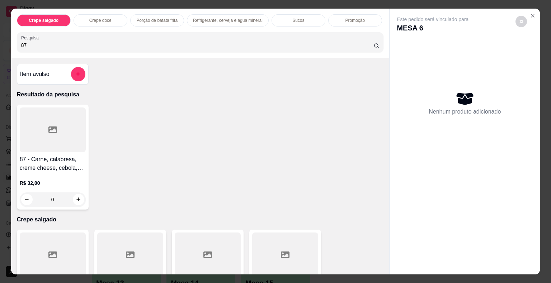
type input "87"
click at [66, 142] on div at bounding box center [53, 130] width 66 height 45
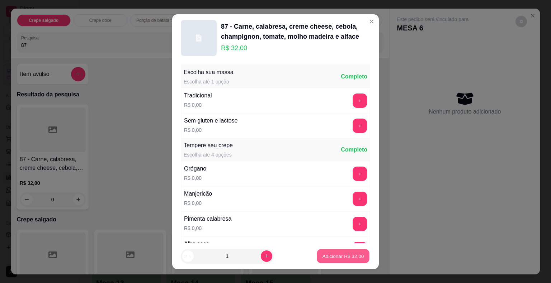
click at [353, 256] on p "Adicionar R$ 32,00" at bounding box center [343, 256] width 42 height 7
type input "1"
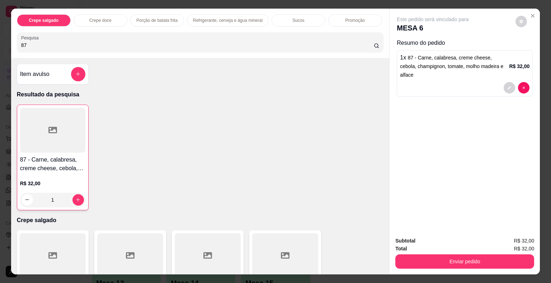
drag, startPoint x: 61, startPoint y: 41, endPoint x: 4, endPoint y: 36, distance: 57.2
click at [4, 36] on div "Crepe salgado Crepe doce Porção de batata frita Refrigerante, cerveja e água mi…" at bounding box center [275, 141] width 551 height 283
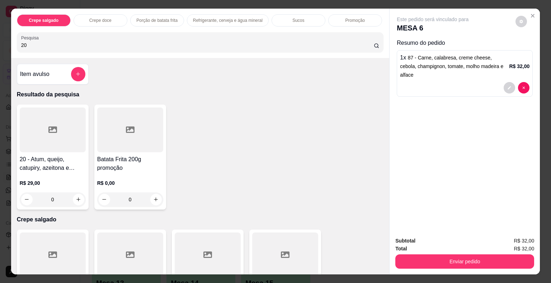
type input "20"
click at [53, 144] on div at bounding box center [53, 130] width 66 height 45
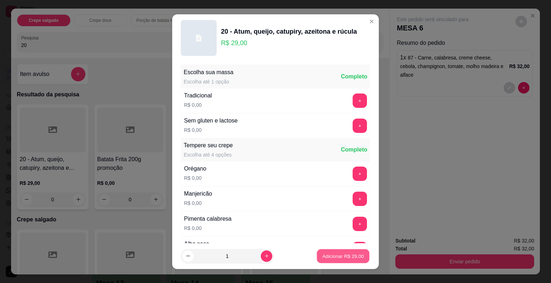
click at [353, 254] on p "Adicionar R$ 29,00" at bounding box center [343, 256] width 42 height 7
type input "1"
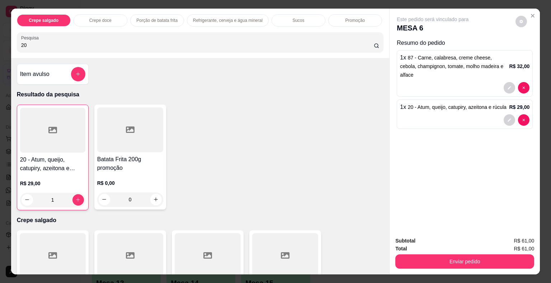
drag, startPoint x: 57, startPoint y: 39, endPoint x: 0, endPoint y: 47, distance: 57.9
click at [0, 47] on div "Crepe salgado Crepe doce Porção de batata frita Refrigerante, cerveja e água mi…" at bounding box center [275, 141] width 551 height 283
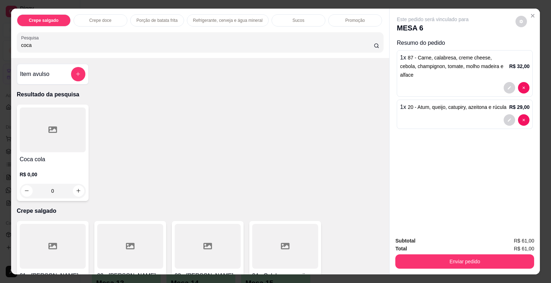
type input "coca"
click at [39, 132] on div at bounding box center [53, 130] width 66 height 45
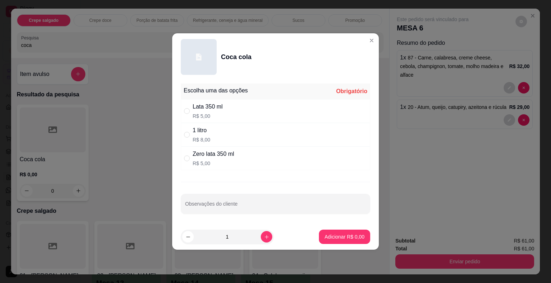
click at [208, 134] on div "1 litro" at bounding box center [202, 130] width 18 height 9
radio input "true"
click at [344, 234] on p "Adicionar R$ 8,00" at bounding box center [344, 236] width 39 height 7
type input "1"
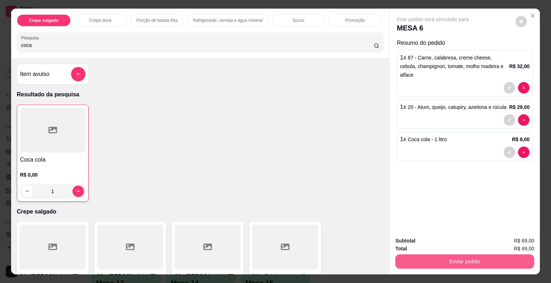
click at [456, 257] on button "Enviar pedido" at bounding box center [464, 262] width 139 height 14
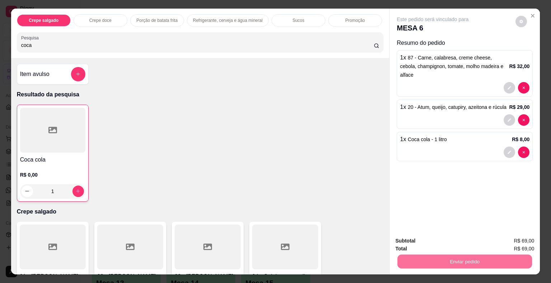
click at [444, 240] on button "Não registrar e enviar pedido" at bounding box center [440, 242] width 75 height 14
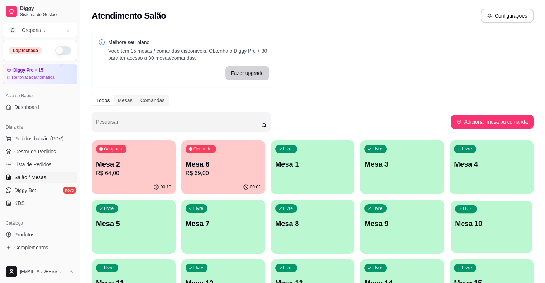
click at [455, 223] on p "Mesa 10" at bounding box center [491, 224] width 73 height 10
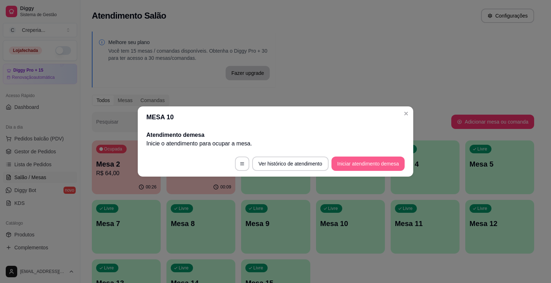
click at [357, 159] on button "Iniciar atendimento de mesa" at bounding box center [367, 164] width 73 height 14
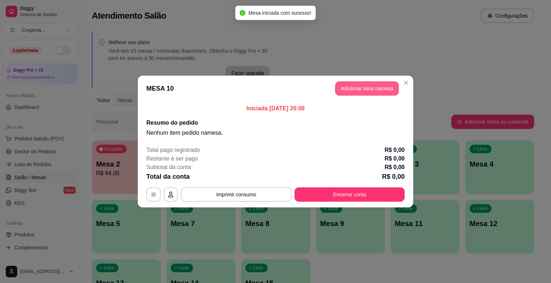
click at [344, 92] on button "Adicionar itens na mesa" at bounding box center [367, 88] width 64 height 14
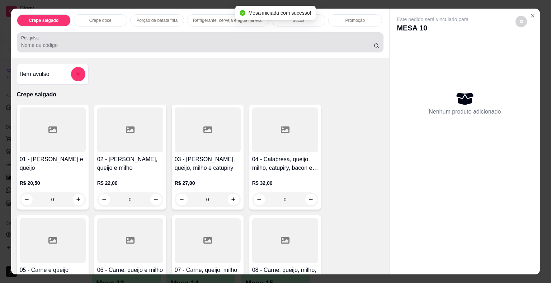
click at [252, 47] on div "Pesquisa" at bounding box center [200, 42] width 367 height 20
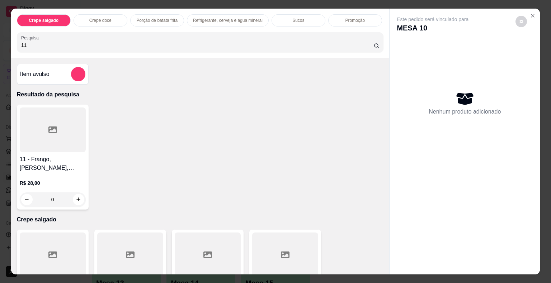
type input "11"
click at [44, 137] on div at bounding box center [53, 130] width 66 height 45
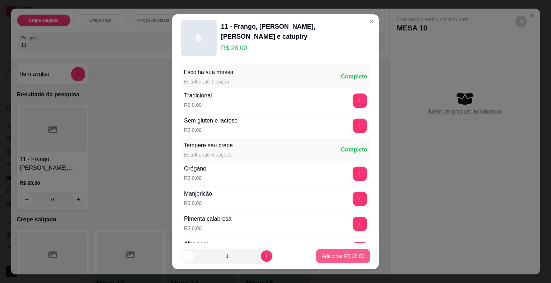
click at [322, 255] on p "Adicionar R$ 28,00" at bounding box center [343, 256] width 43 height 7
type input "1"
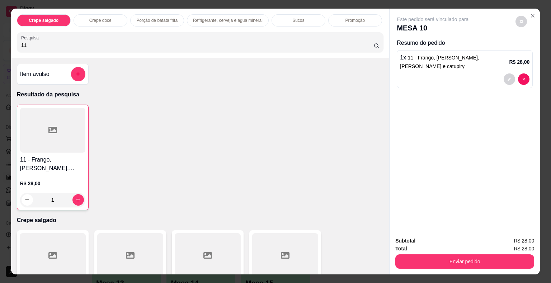
drag, startPoint x: 53, startPoint y: 40, endPoint x: 0, endPoint y: 41, distance: 53.1
click at [0, 41] on div "Crepe salgado Crepe doce Porção de batata frita Refrigerante, cerveja e água mi…" at bounding box center [275, 141] width 551 height 283
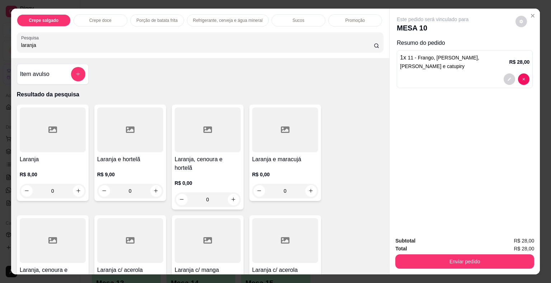
type input "laranja"
click at [62, 127] on div at bounding box center [53, 130] width 66 height 45
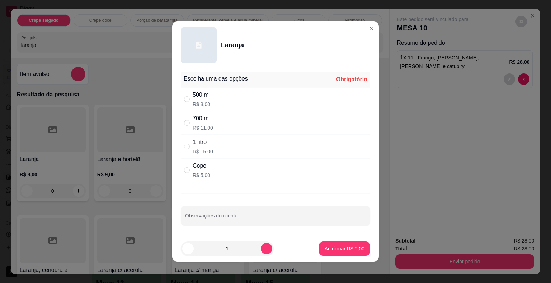
click at [206, 103] on p "R$ 8,00" at bounding box center [202, 104] width 18 height 7
radio input "true"
click at [337, 252] on p "Adicionar R$ 8,00" at bounding box center [344, 248] width 39 height 7
type input "1"
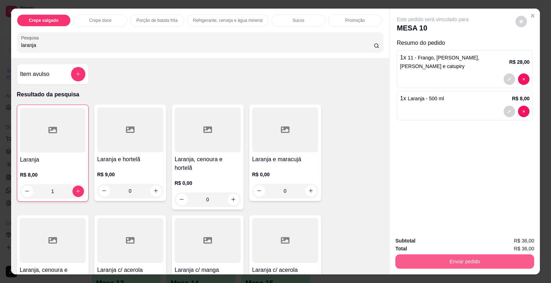
click at [445, 259] on button "Enviar pedido" at bounding box center [464, 262] width 139 height 14
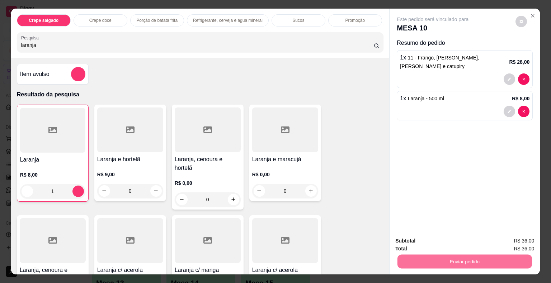
click at [413, 242] on button "Não registrar e enviar pedido" at bounding box center [440, 242] width 75 height 14
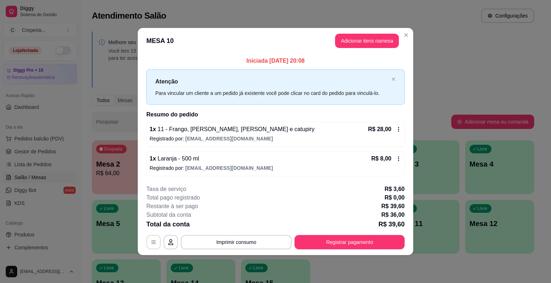
click at [155, 239] on button "button" at bounding box center [153, 242] width 14 height 14
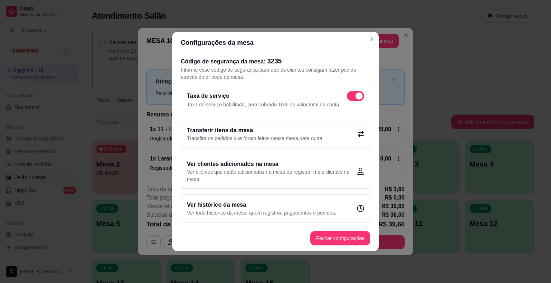
click at [354, 96] on span at bounding box center [355, 96] width 17 height 10
click at [351, 98] on input "checkbox" at bounding box center [348, 100] width 5 height 5
checkbox input "false"
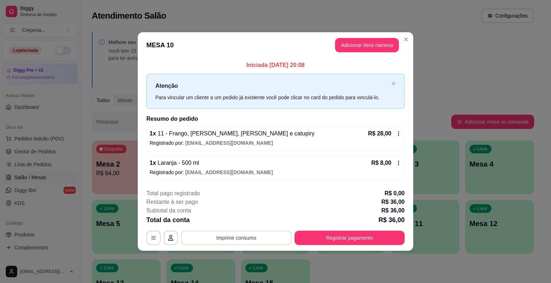
click at [260, 243] on button "Imprimir consumo" at bounding box center [236, 238] width 111 height 14
click at [246, 222] on button "IMPRESSORA" at bounding box center [238, 220] width 50 height 11
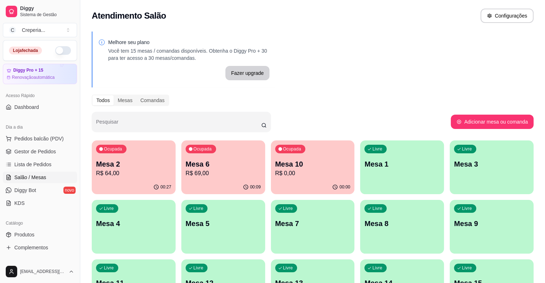
click at [135, 162] on p "Mesa 2" at bounding box center [133, 164] width 75 height 10
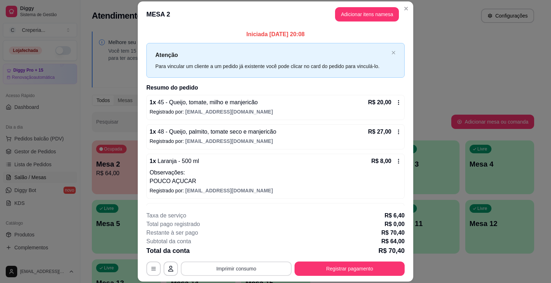
click at [255, 267] on button "Imprimir consumo" at bounding box center [236, 269] width 111 height 14
click at [247, 251] on button "IMPRESSORA" at bounding box center [236, 252] width 52 height 11
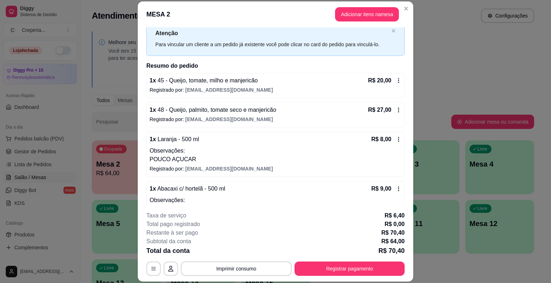
scroll to position [44, 0]
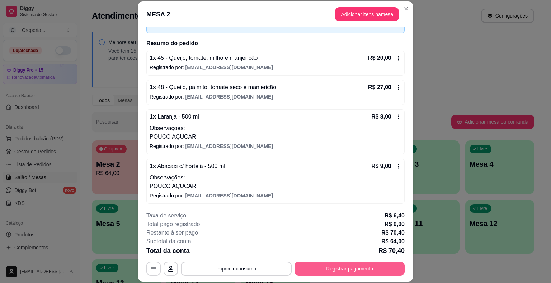
click at [320, 267] on button "Registrar pagamento" at bounding box center [349, 269] width 110 height 14
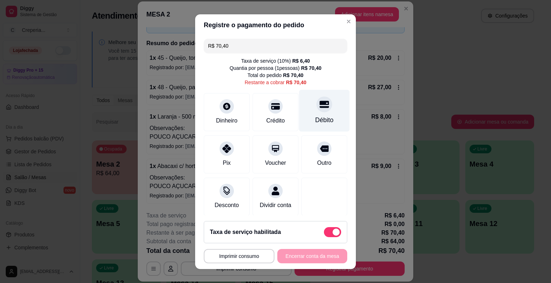
click at [318, 114] on div "Débito" at bounding box center [324, 111] width 51 height 42
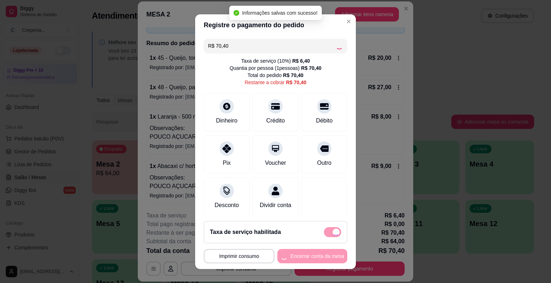
type input "R$ 0,00"
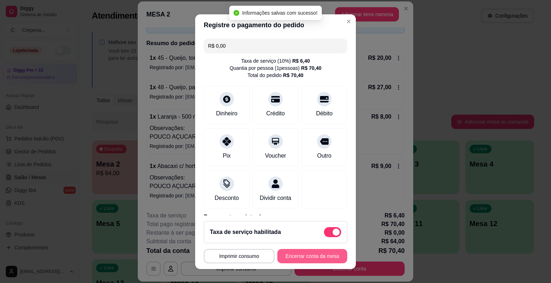
click at [313, 255] on button "Encerrar conta da mesa" at bounding box center [312, 256] width 70 height 14
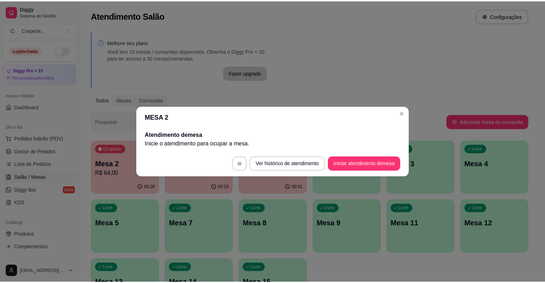
scroll to position [0, 0]
